Goal: Task Accomplishment & Management: Use online tool/utility

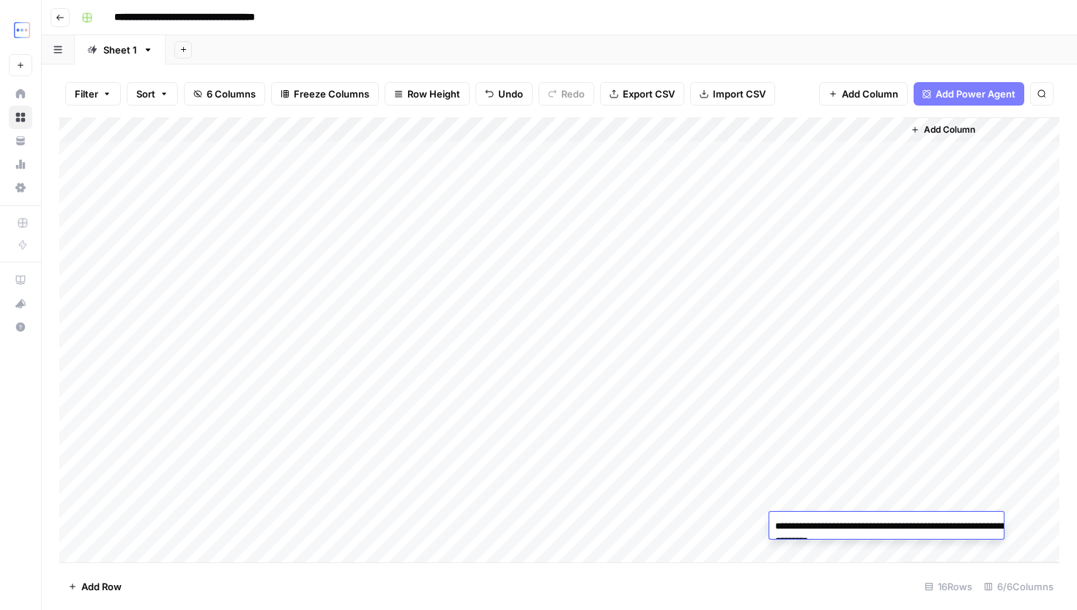
scroll to position [2, 0]
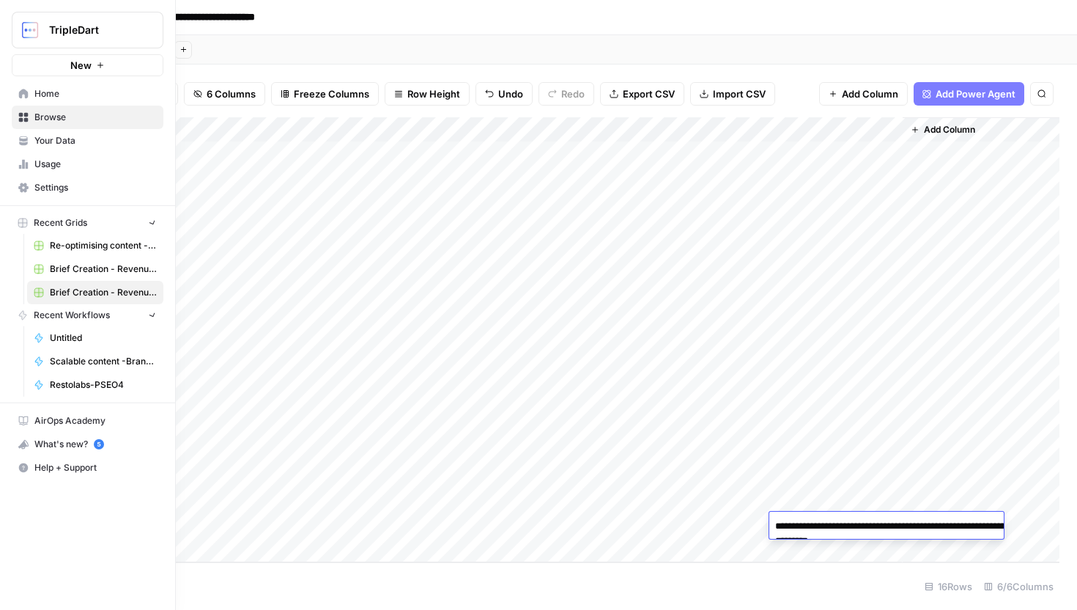
click at [23, 65] on button "New" at bounding box center [88, 65] width 152 height 22
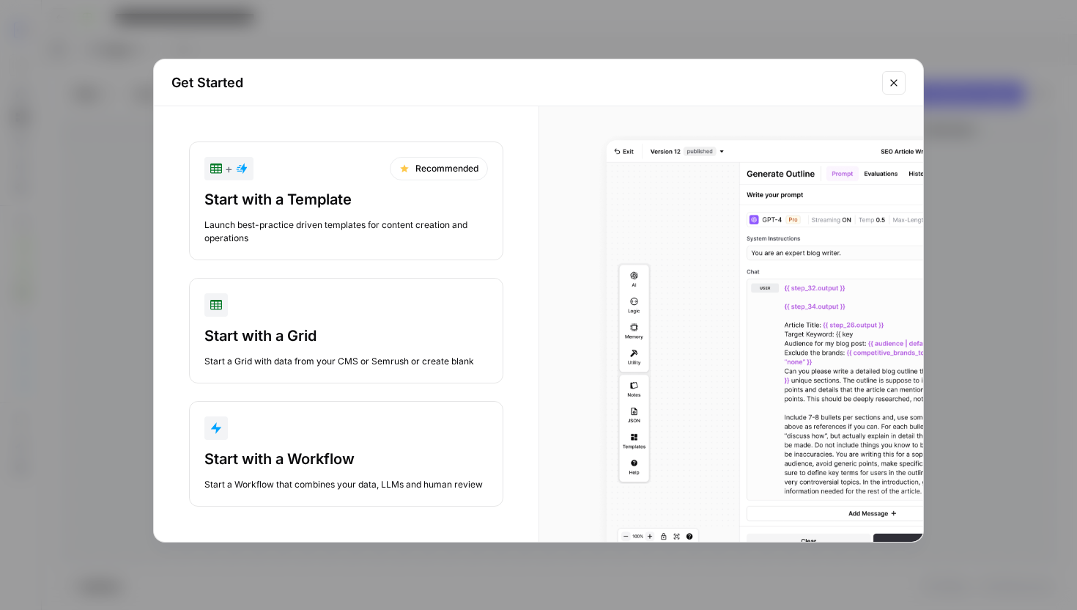
click at [345, 443] on button "Start with a Workflow Start a Workflow that combines your data, LLMs and human …" at bounding box center [346, 454] width 314 height 106
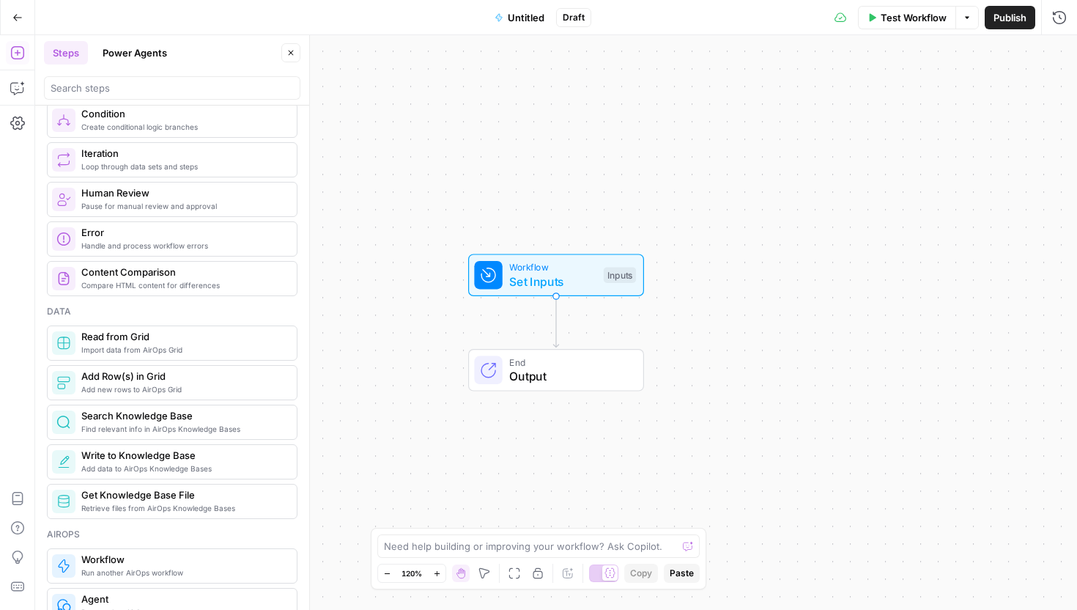
scroll to position [505, 0]
click at [246, 276] on span "Content Comparison" at bounding box center [183, 269] width 204 height 15
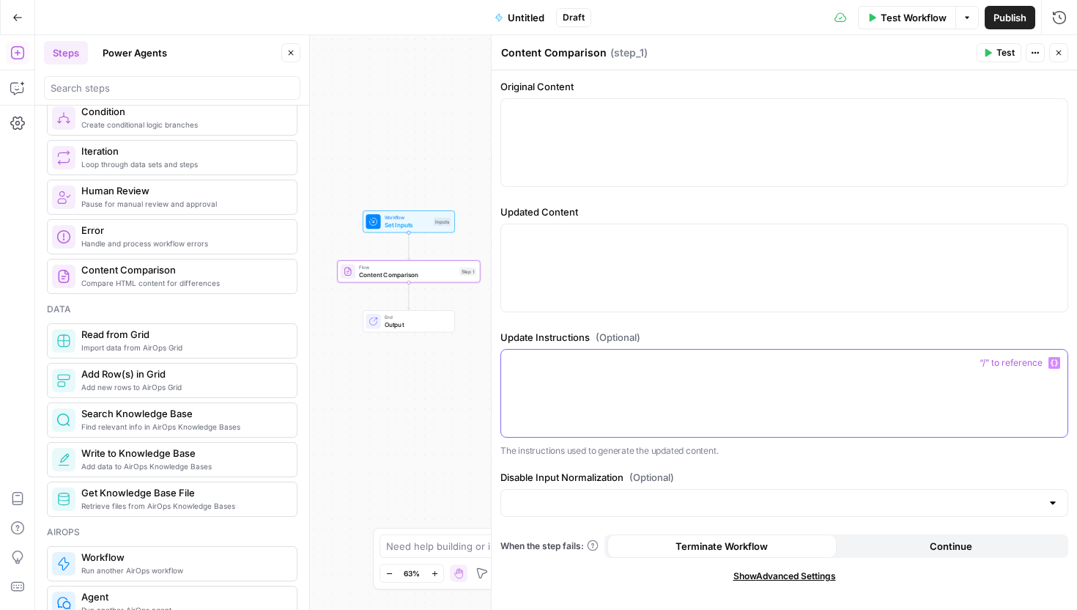
click at [600, 393] on div at bounding box center [784, 393] width 567 height 87
click at [587, 506] on input "Disable Input Normalization (Optional)" at bounding box center [775, 502] width 531 height 15
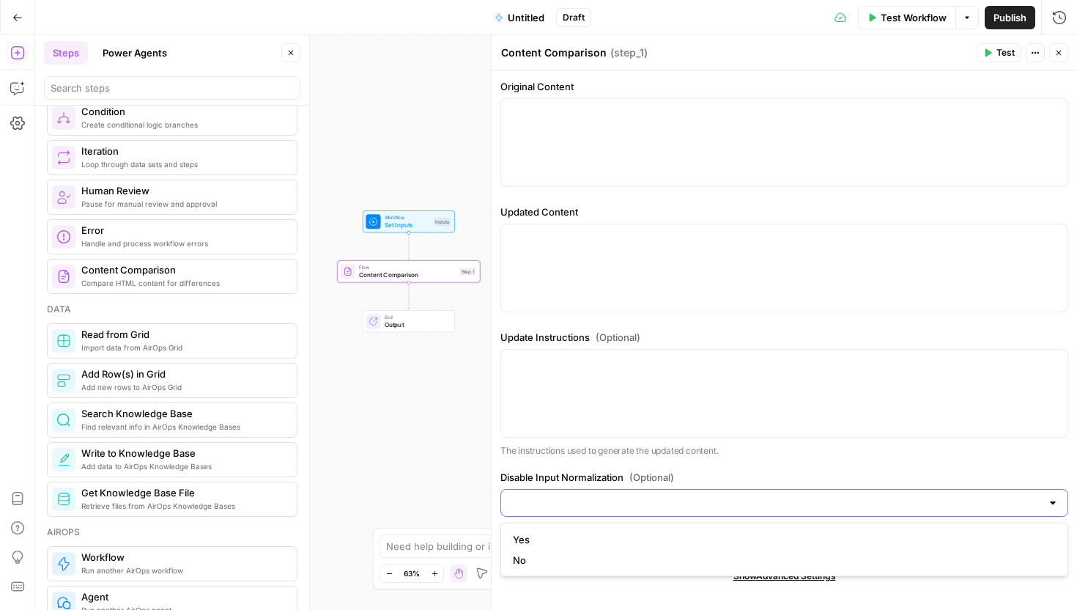
click at [587, 506] on input "Disable Input Normalization (Optional)" at bounding box center [775, 502] width 531 height 15
click at [566, 457] on p "The instructions used to generate the updated content." at bounding box center [785, 450] width 568 height 15
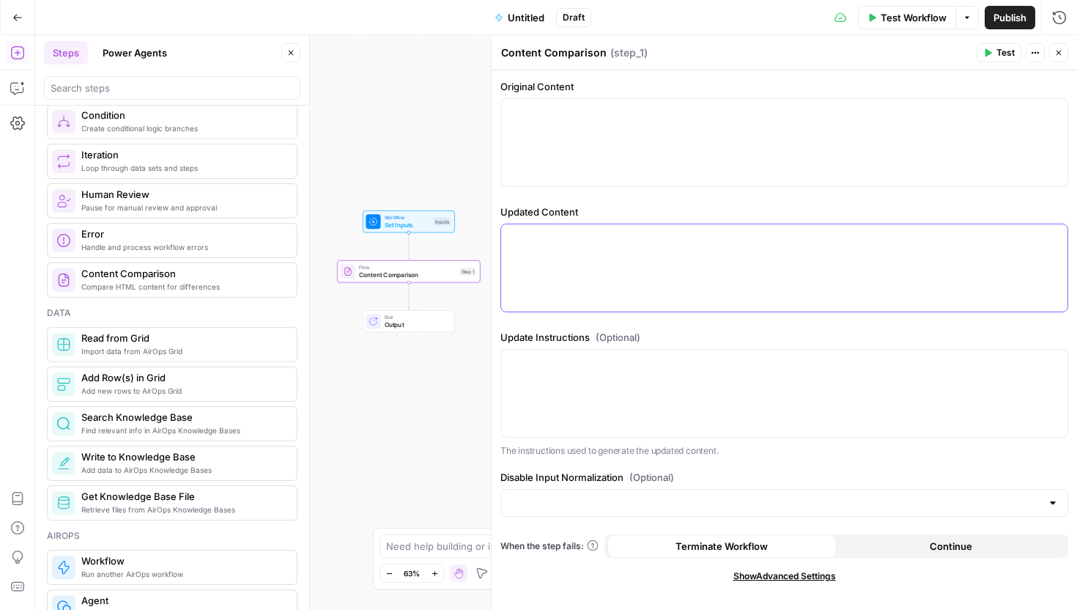
click at [590, 255] on div at bounding box center [784, 267] width 567 height 87
click at [633, 165] on div at bounding box center [784, 142] width 567 height 87
click at [427, 254] on button "Delete step" at bounding box center [423, 254] width 12 height 12
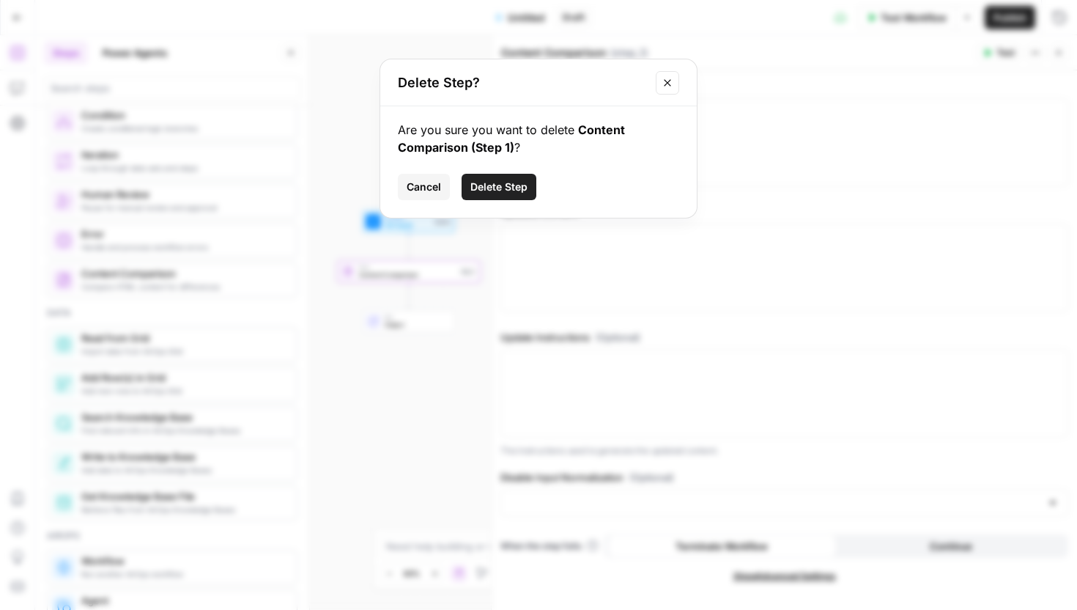
click at [523, 177] on button "Delete Step" at bounding box center [499, 187] width 75 height 26
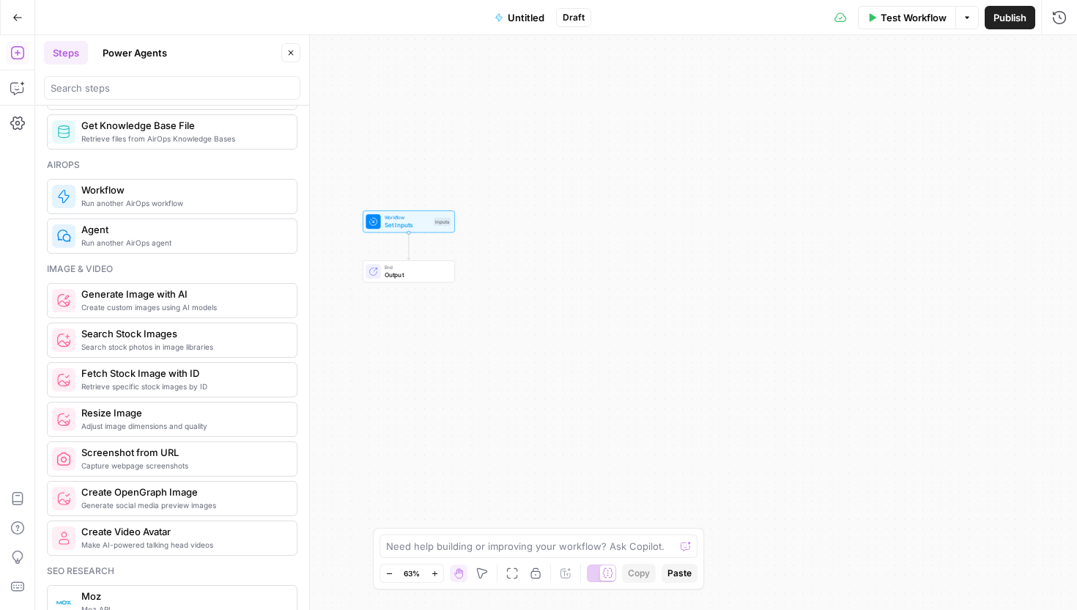
scroll to position [871, 0]
click at [150, 530] on span "Create Video Avatar" at bounding box center [183, 533] width 204 height 15
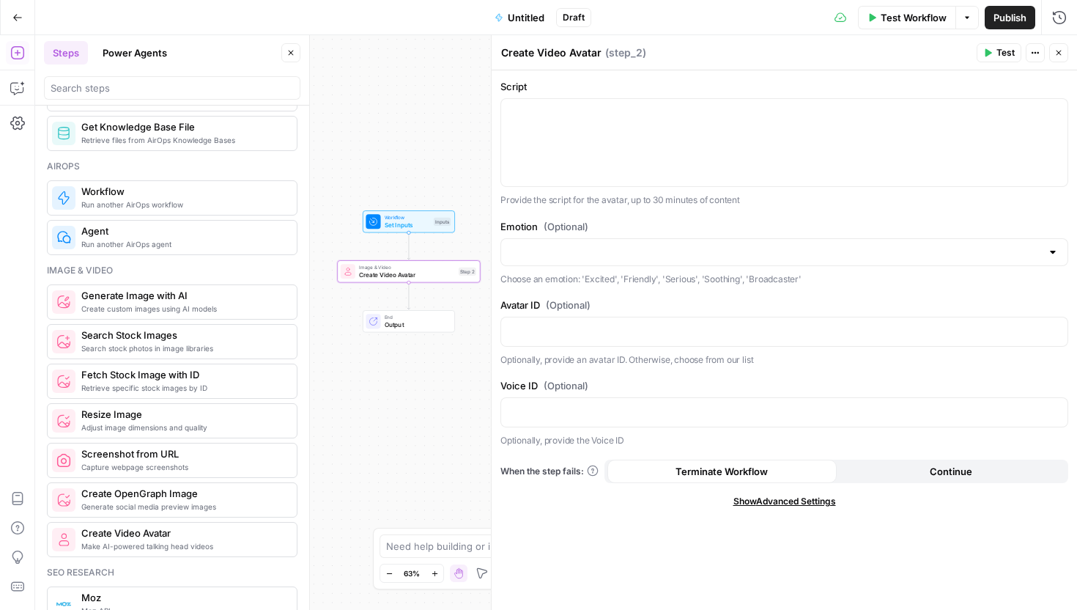
click at [587, 268] on div "Emotion (Optional) Choose an emotion: 'Excited', 'Friendly', 'Serious', 'Soothi…" at bounding box center [785, 252] width 568 height 67
click at [586, 247] on input "Emotion (Optional)" at bounding box center [775, 252] width 531 height 15
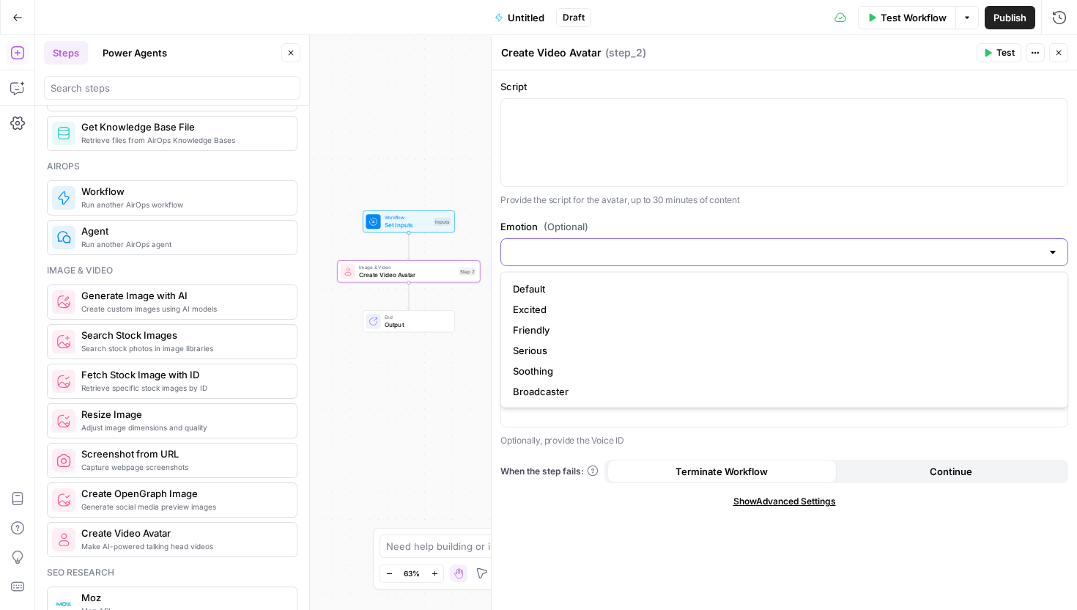
click at [586, 247] on input "Emotion (Optional)" at bounding box center [775, 252] width 531 height 15
click at [573, 215] on div "Script Provide the script for the avatar, up to 30 minutes of content Emotion (…" at bounding box center [785, 339] width 586 height 539
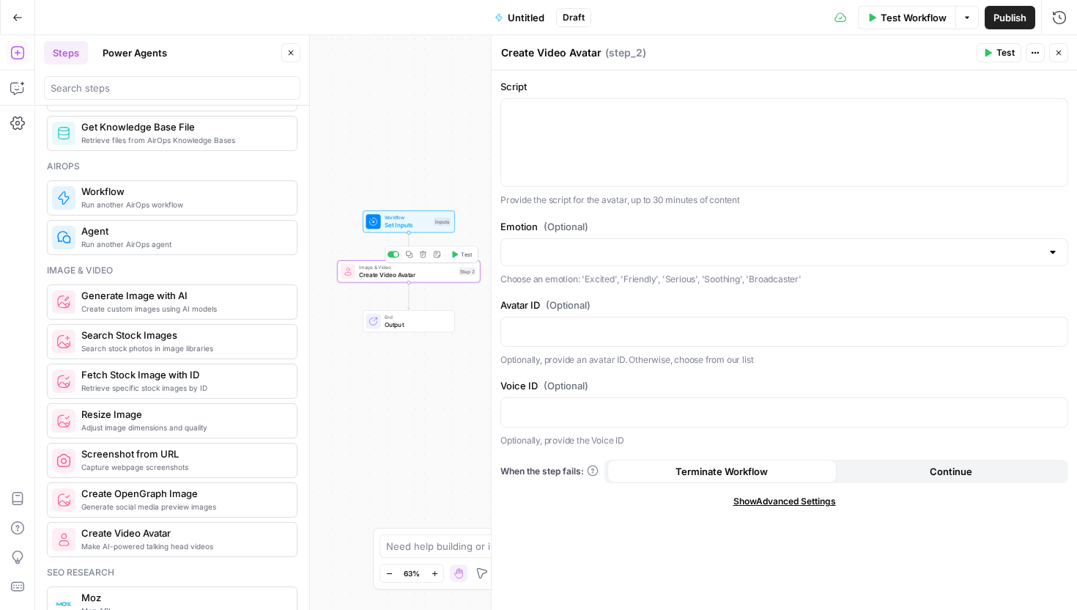
click at [420, 257] on icon "button" at bounding box center [422, 254] width 7 height 7
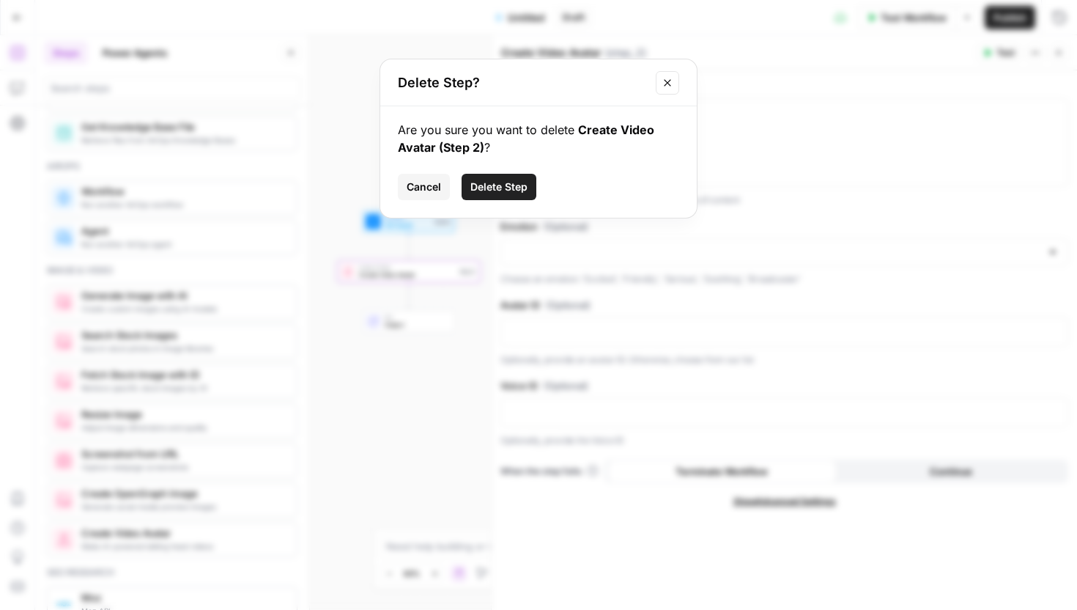
click at [474, 194] on span "Delete Step" at bounding box center [499, 187] width 57 height 15
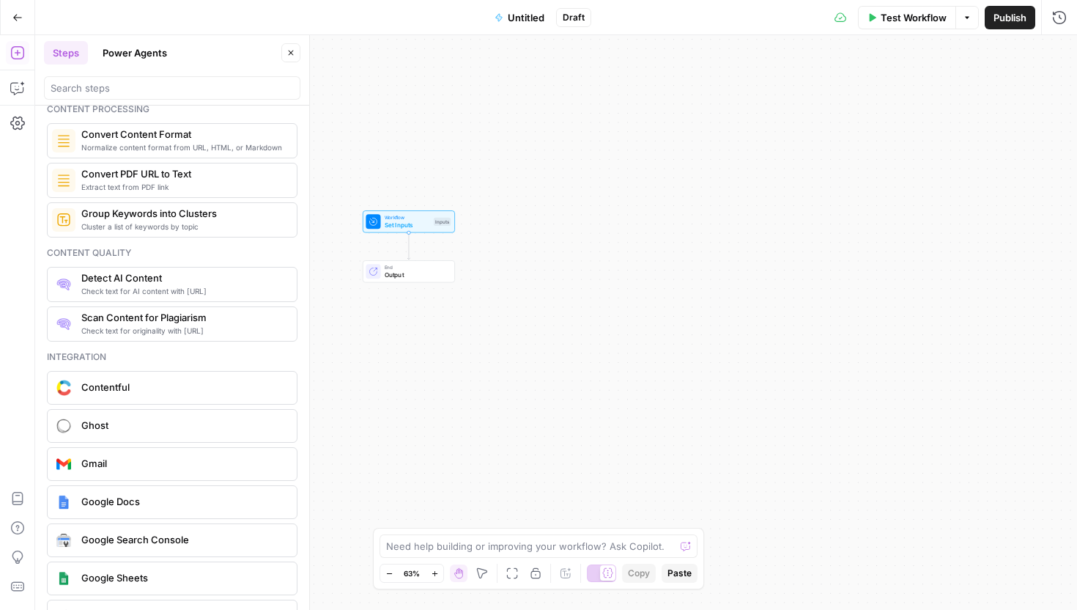
scroll to position [2154, 0]
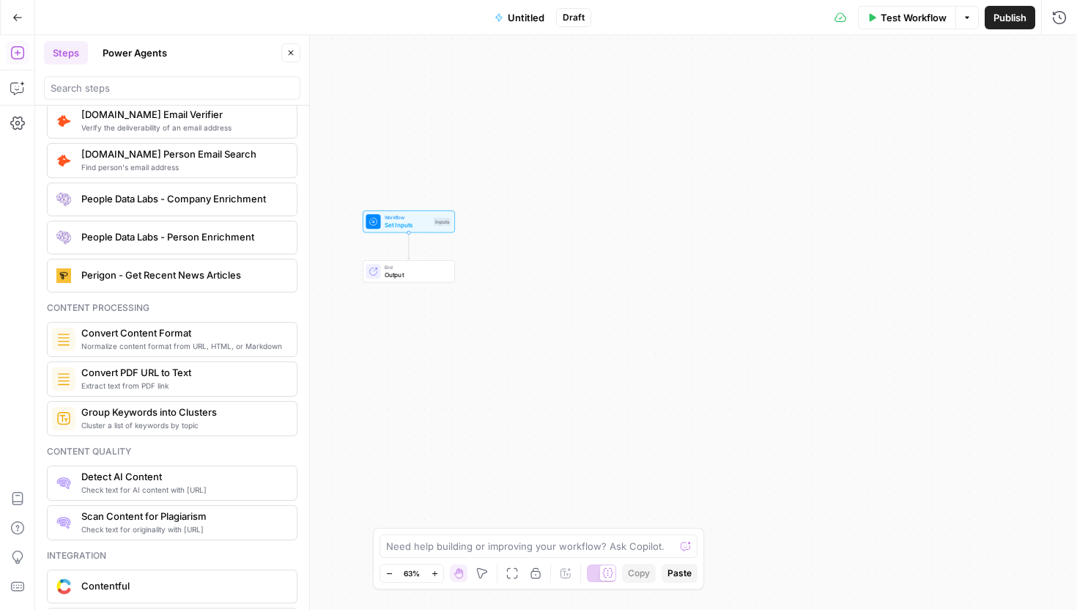
click at [120, 44] on button "Power Agents" at bounding box center [135, 52] width 82 height 23
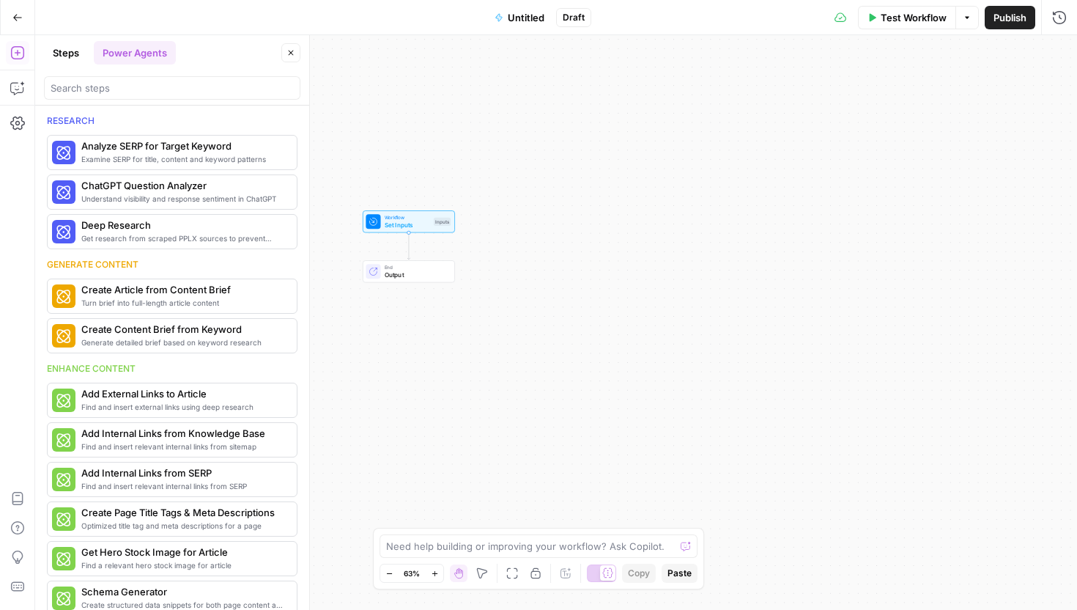
click at [71, 55] on button "Steps" at bounding box center [66, 52] width 44 height 23
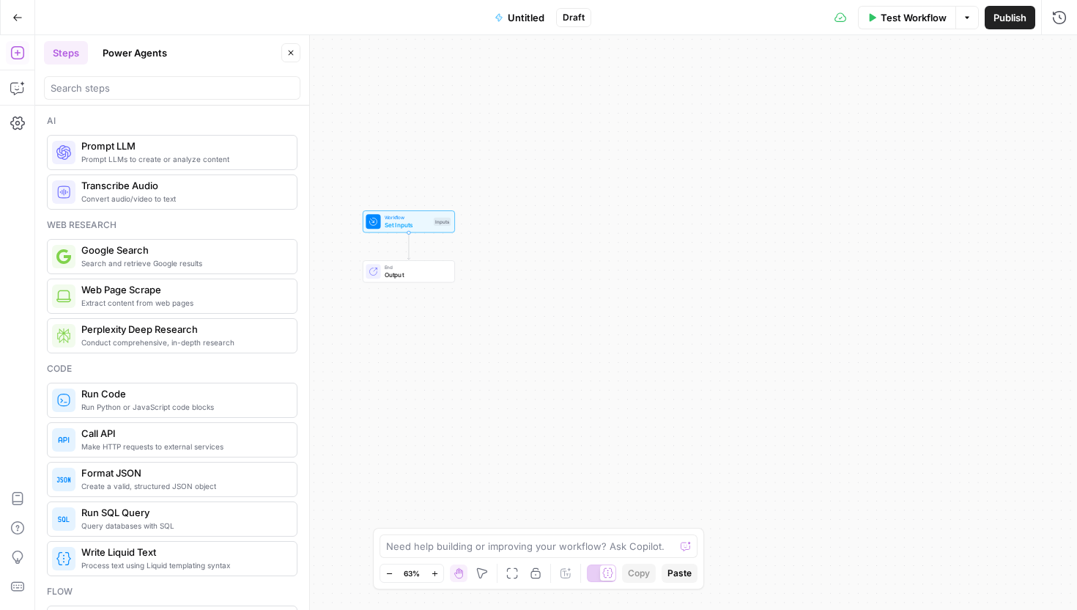
click at [140, 44] on button "Power Agents" at bounding box center [135, 52] width 82 height 23
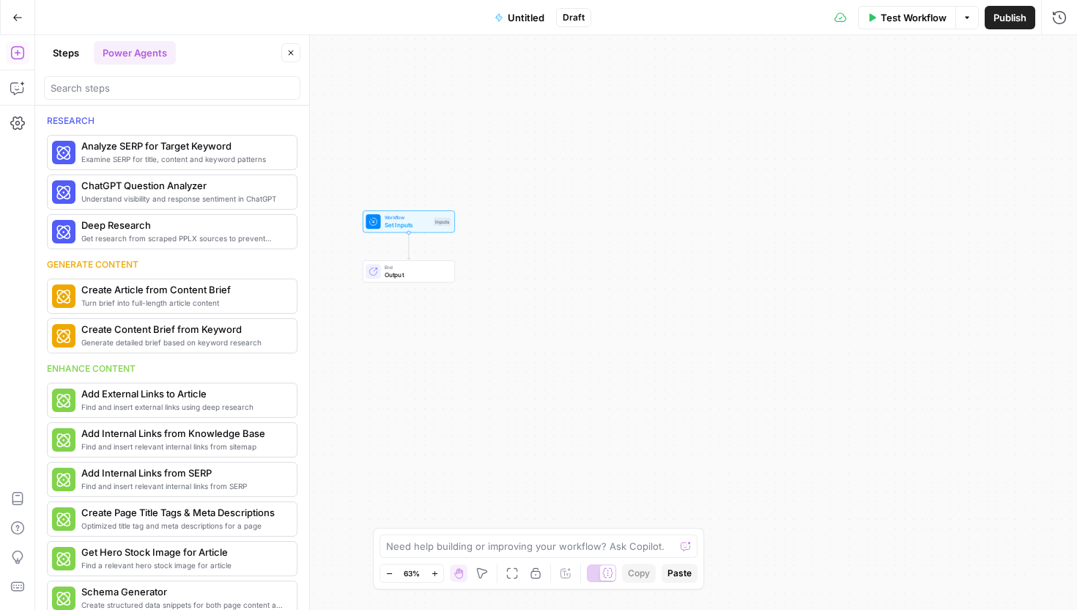
click at [65, 56] on button "Steps" at bounding box center [66, 52] width 44 height 23
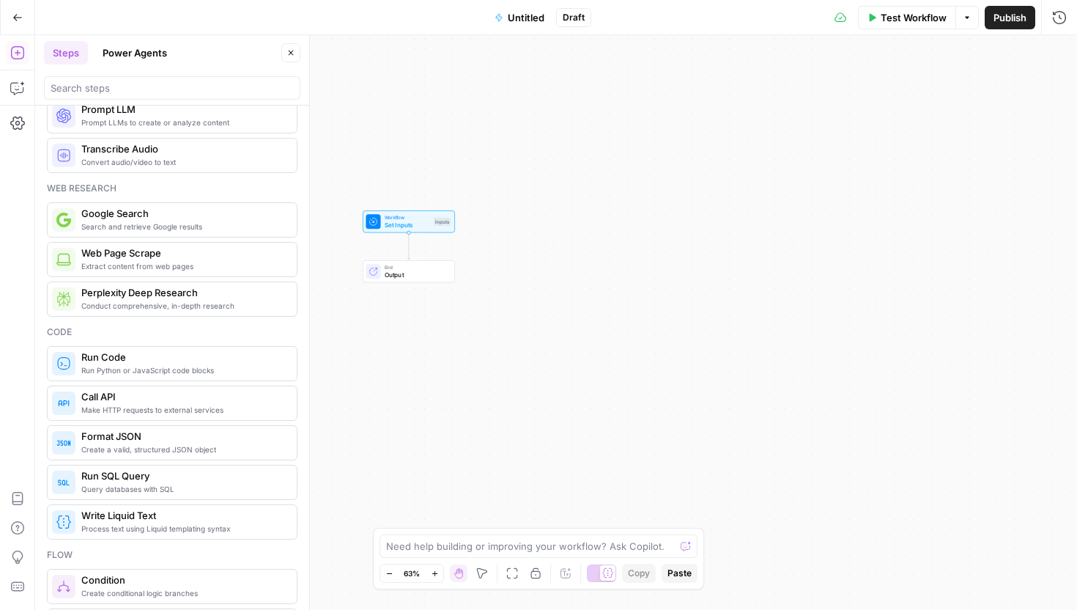
scroll to position [42, 0]
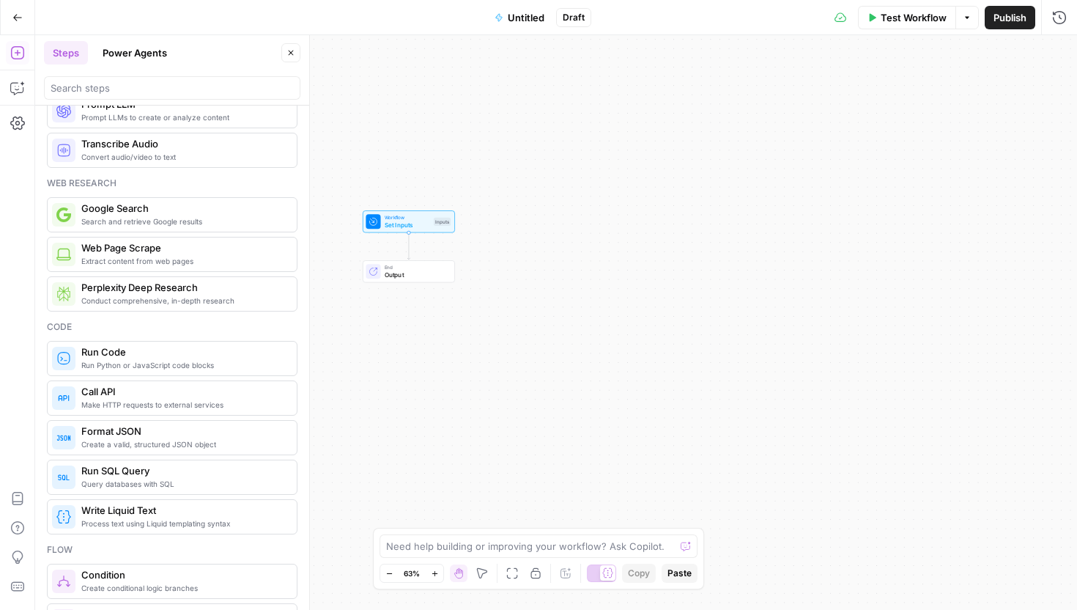
drag, startPoint x: 584, startPoint y: 335, endPoint x: 676, endPoint y: 355, distance: 93.7
click at [669, 350] on div "Workflow Set Inputs Inputs End Output" at bounding box center [556, 322] width 1042 height 575
drag, startPoint x: 676, startPoint y: 355, endPoint x: 754, endPoint y: 355, distance: 77.7
click at [754, 355] on div "Workflow Set Inputs Inputs End Output" at bounding box center [556, 322] width 1042 height 575
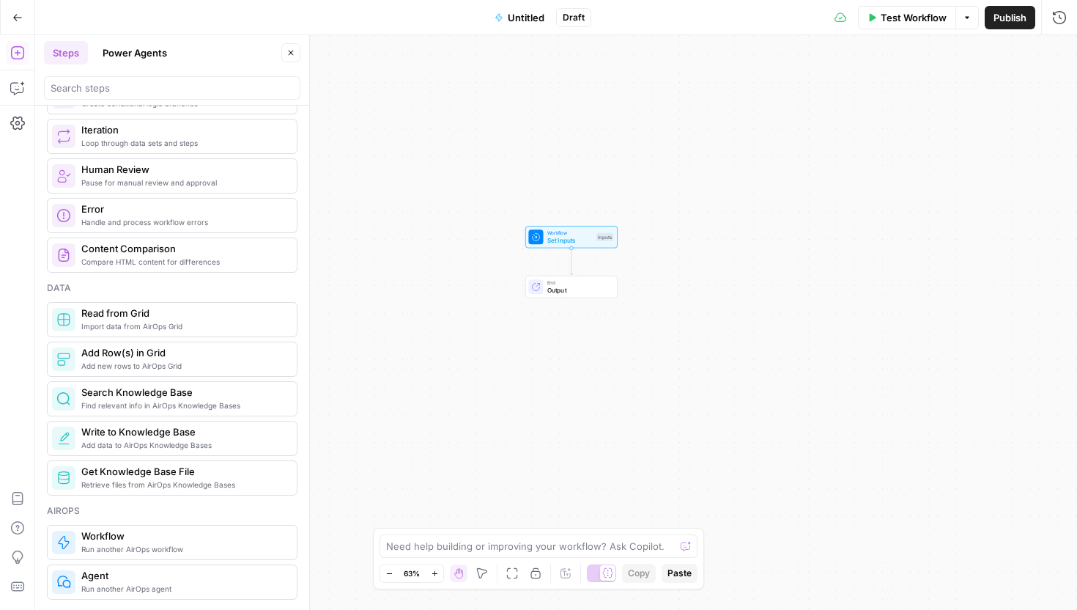
scroll to position [523, 0]
